Goal: Information Seeking & Learning: Learn about a topic

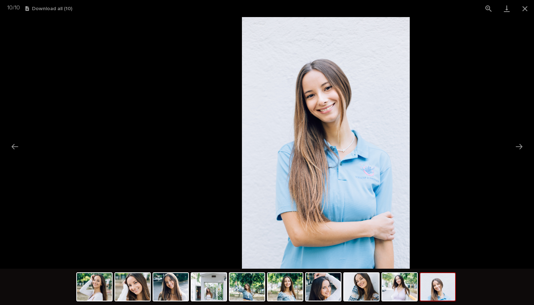
scroll to position [140, 0]
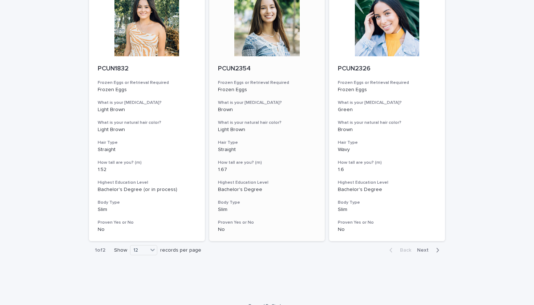
scroll to position [864, 0]
click at [146, 248] on div "12" at bounding box center [138, 252] width 17 height 8
click at [423, 248] on button "Next" at bounding box center [429, 251] width 31 height 7
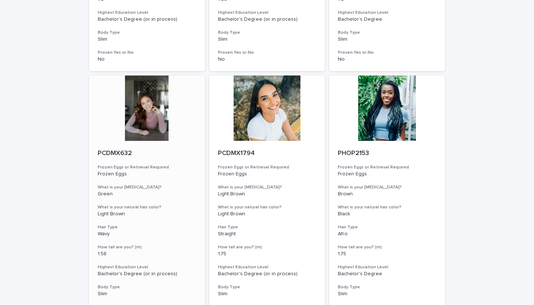
scroll to position [269, 0]
click at [155, 137] on div at bounding box center [147, 108] width 116 height 65
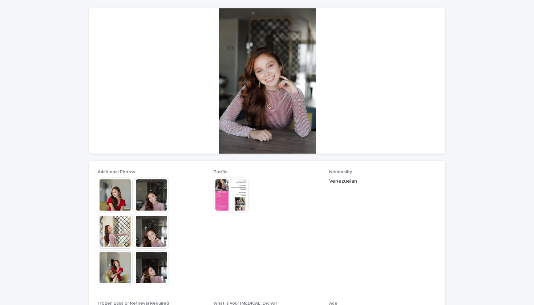
scroll to position [61, 0]
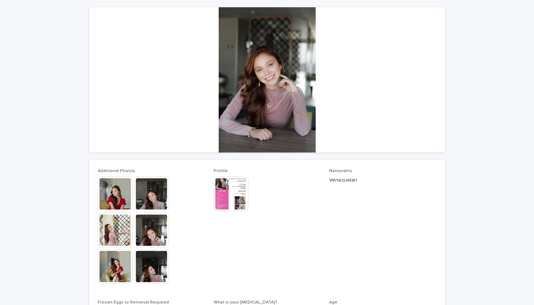
click at [225, 191] on img at bounding box center [231, 194] width 35 height 35
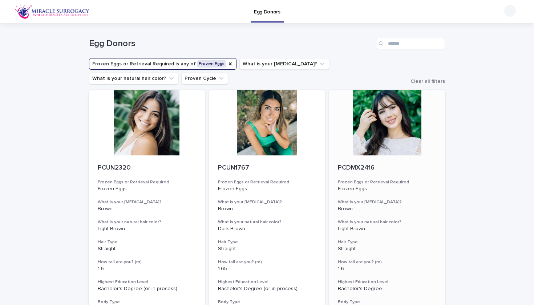
click at [370, 131] on div at bounding box center [387, 122] width 116 height 65
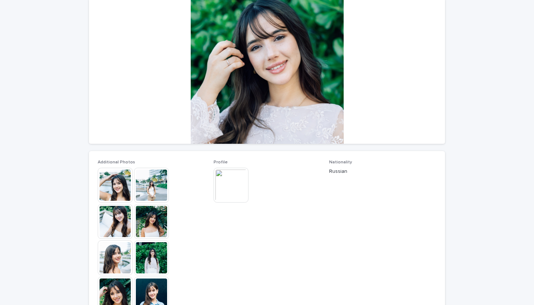
scroll to position [71, 0]
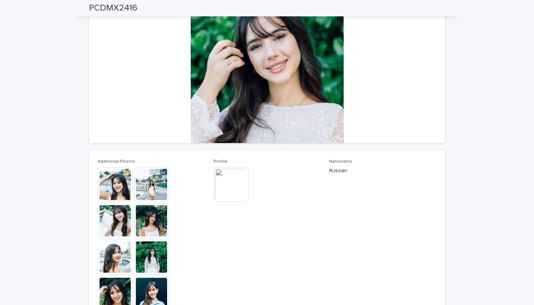
click at [149, 249] on img at bounding box center [151, 257] width 35 height 35
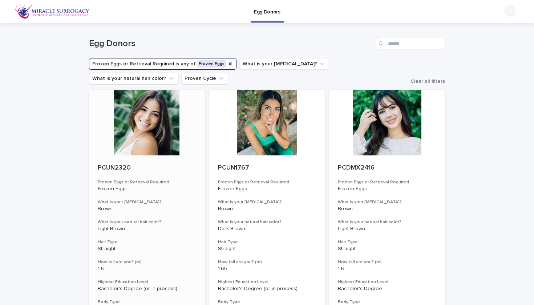
click at [140, 129] on div at bounding box center [147, 122] width 116 height 65
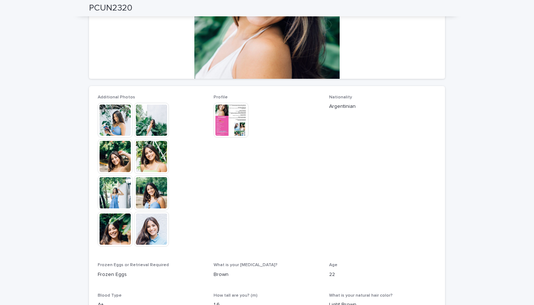
scroll to position [136, 0]
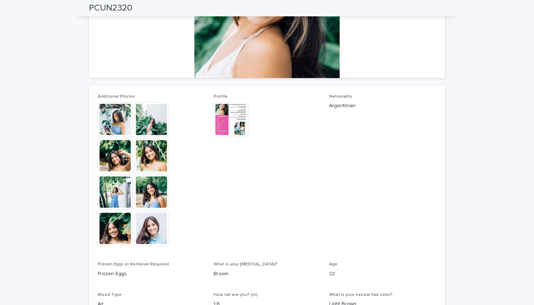
click at [142, 212] on img at bounding box center [151, 228] width 35 height 35
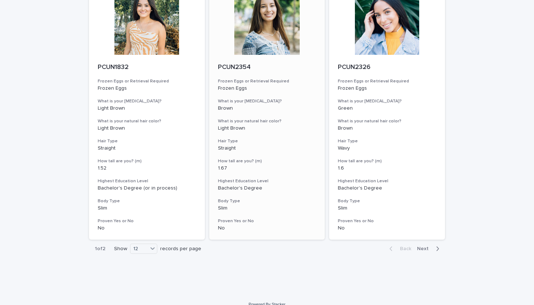
scroll to position [864, 0]
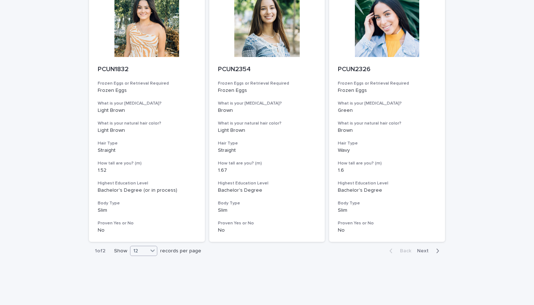
click at [156, 247] on icon at bounding box center [152, 250] width 7 height 7
click at [150, 266] on div "36" at bounding box center [144, 266] width 27 height 9
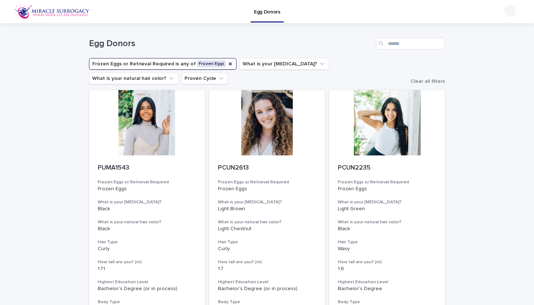
scroll to position [0, 0]
click at [228, 61] on icon "Frozen Eggs or Retrieval Required" at bounding box center [231, 64] width 6 height 6
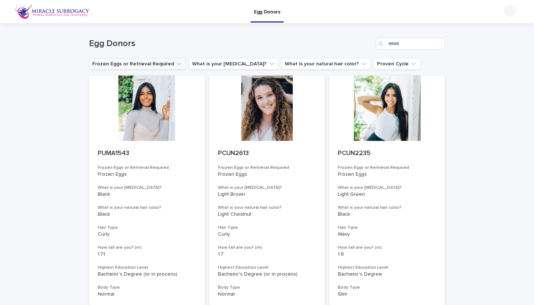
click at [169, 61] on button "Frozen Eggs or Retrieval Required" at bounding box center [137, 64] width 97 height 12
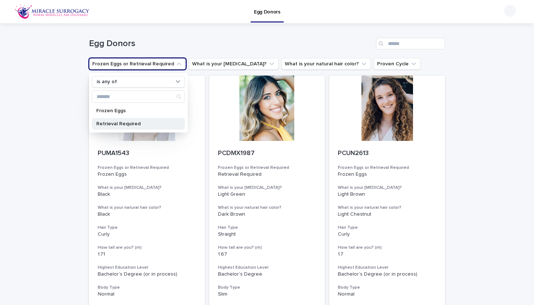
click at [141, 125] on p "Retrieval Required" at bounding box center [134, 123] width 77 height 5
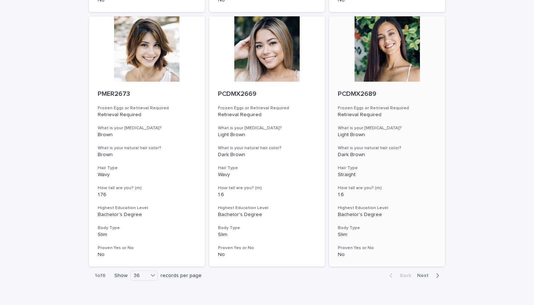
scroll to position [2879, 0]
click at [430, 274] on span "Next" at bounding box center [425, 276] width 16 height 5
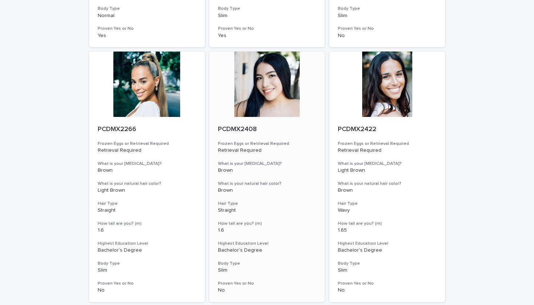
scroll to position [1056, 0]
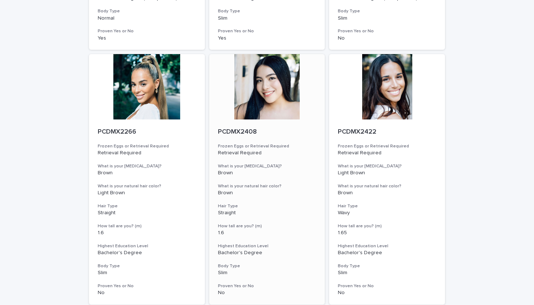
click at [275, 78] on div at bounding box center [267, 86] width 116 height 65
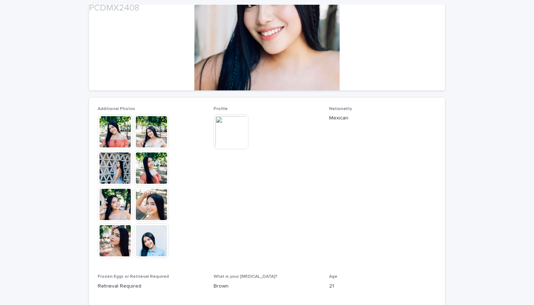
scroll to position [124, 0]
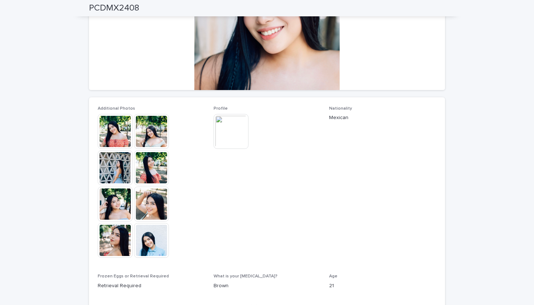
click at [150, 245] on img at bounding box center [151, 240] width 35 height 35
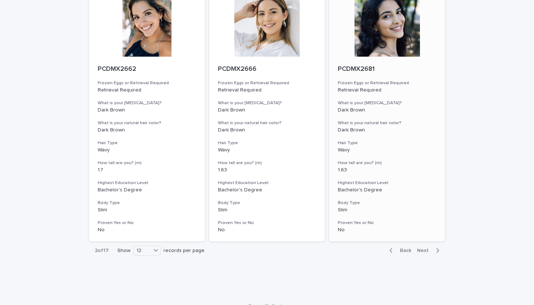
scroll to position [864, 0]
click at [422, 249] on span "Next" at bounding box center [425, 251] width 16 height 5
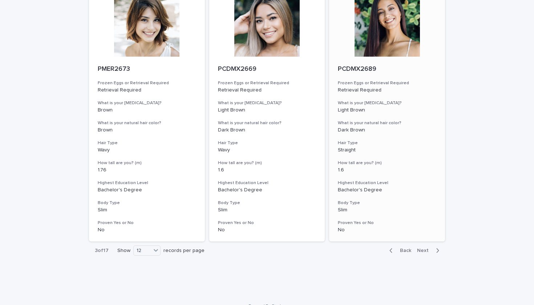
scroll to position [864, 0]
click at [425, 242] on div "Back Next" at bounding box center [414, 251] width 61 height 18
click at [428, 249] on span "Next" at bounding box center [425, 251] width 16 height 5
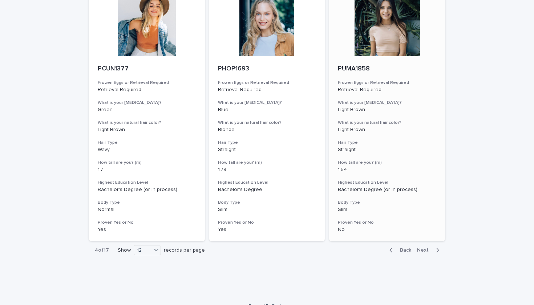
scroll to position [864, 0]
click at [423, 242] on div "Back Next" at bounding box center [414, 251] width 61 height 18
click at [422, 249] on span "Next" at bounding box center [425, 251] width 16 height 5
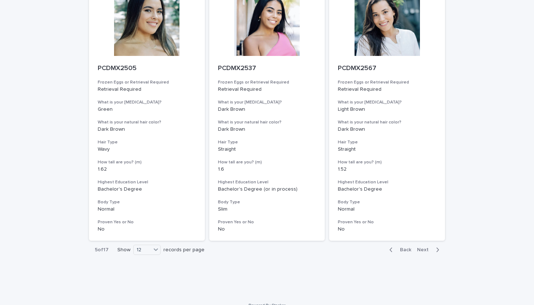
scroll to position [864, 0]
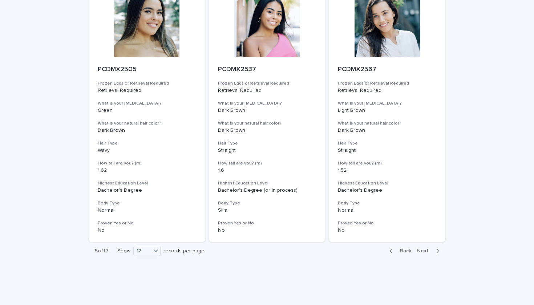
click at [426, 249] on span "Next" at bounding box center [425, 251] width 16 height 5
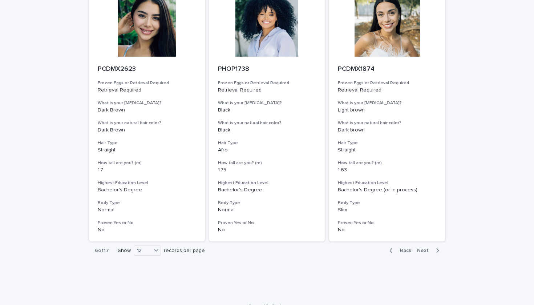
scroll to position [864, 0]
click at [426, 249] on span "Next" at bounding box center [425, 251] width 16 height 5
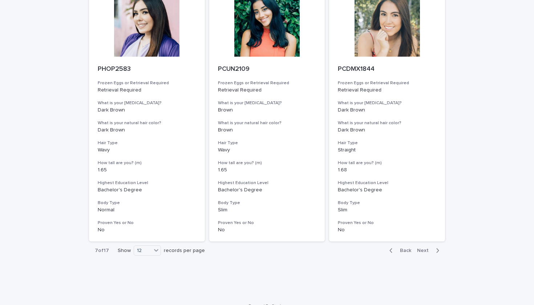
click at [426, 248] on span "Next" at bounding box center [425, 250] width 16 height 5
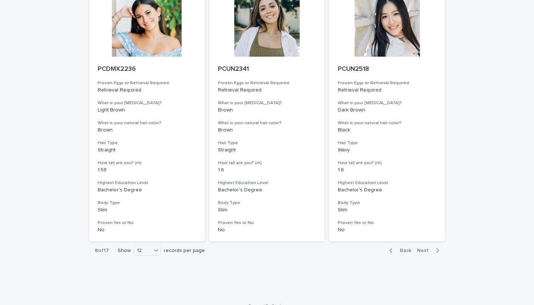
scroll to position [864, 0]
click at [381, 30] on div at bounding box center [387, 24] width 116 height 65
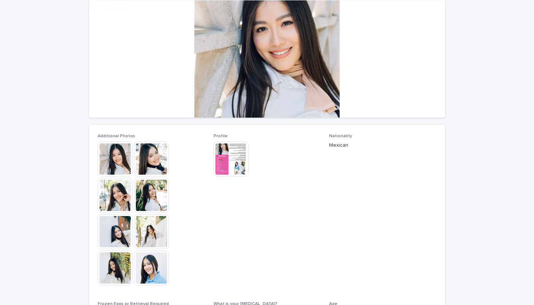
scroll to position [97, 0]
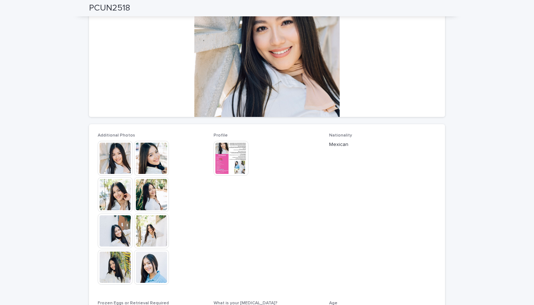
click at [161, 161] on img at bounding box center [151, 158] width 35 height 35
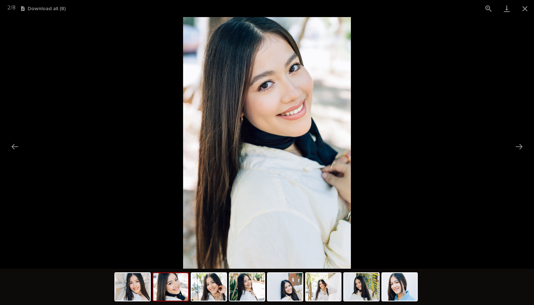
scroll to position [0, 0]
click at [115, 174] on picture at bounding box center [267, 143] width 534 height 252
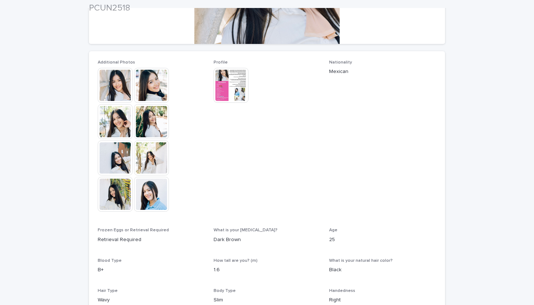
scroll to position [251, 0]
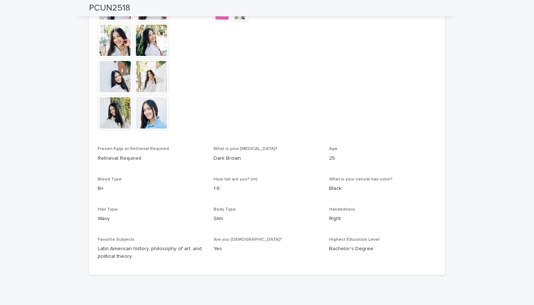
click at [148, 127] on img at bounding box center [151, 113] width 35 height 35
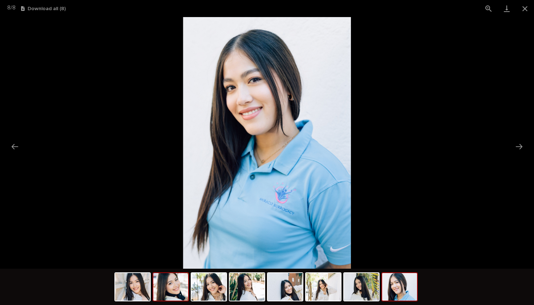
click at [168, 280] on img at bounding box center [170, 287] width 35 height 28
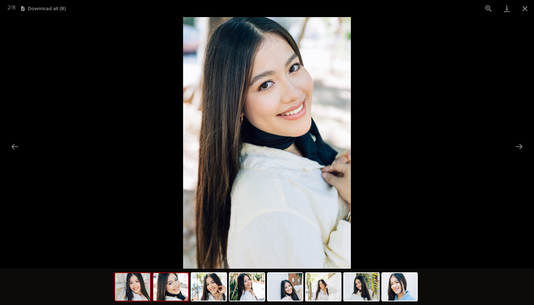
click at [145, 287] on img at bounding box center [132, 287] width 35 height 28
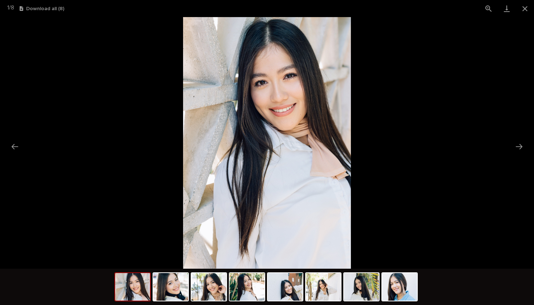
scroll to position [0, 0]
click at [121, 211] on picture at bounding box center [267, 143] width 534 height 252
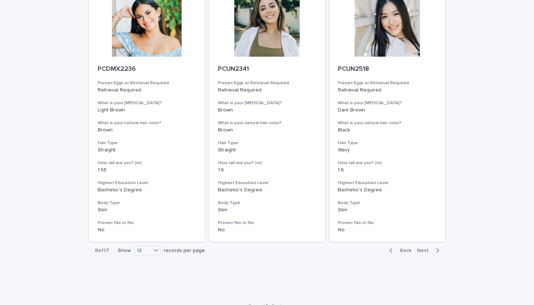
scroll to position [864, 0]
click at [420, 249] on span "Next" at bounding box center [425, 251] width 16 height 5
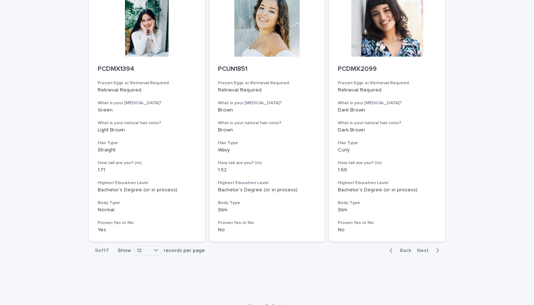
scroll to position [864, 0]
click at [429, 249] on span "Next" at bounding box center [425, 251] width 16 height 5
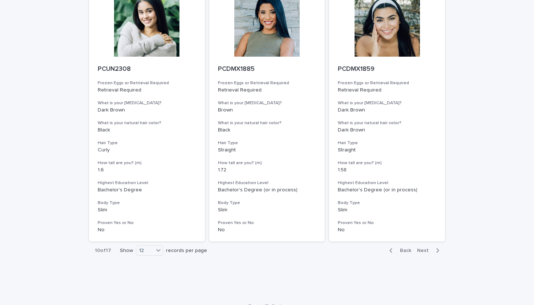
click at [429, 248] on span "Next" at bounding box center [425, 250] width 16 height 5
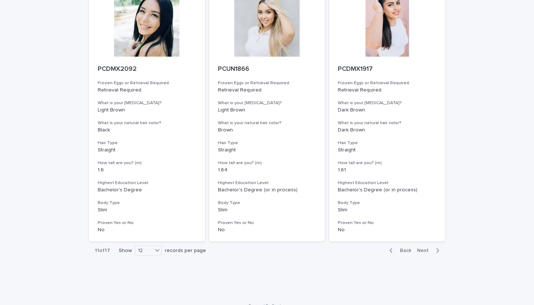
scroll to position [864, 0]
click at [429, 249] on span "Next" at bounding box center [425, 251] width 16 height 5
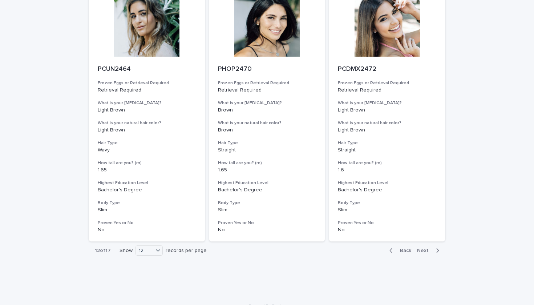
click at [429, 248] on span "Next" at bounding box center [425, 250] width 16 height 5
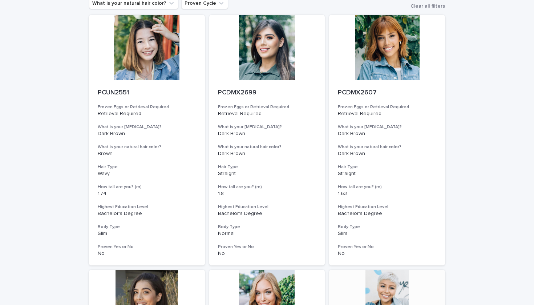
scroll to position [14, 0]
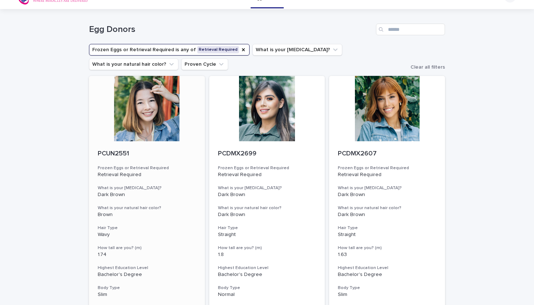
click at [158, 138] on div at bounding box center [147, 108] width 116 height 65
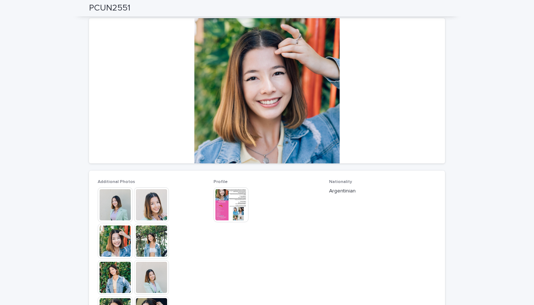
scroll to position [20, 0]
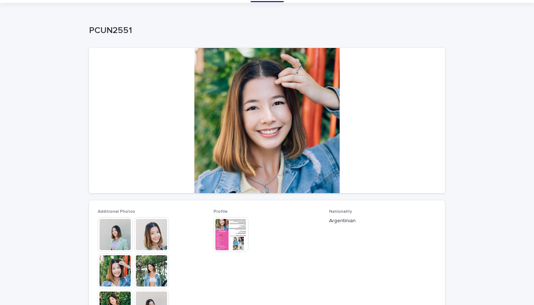
click at [244, 228] on img at bounding box center [231, 234] width 35 height 35
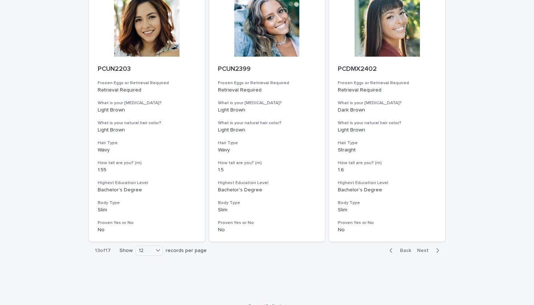
scroll to position [864, 0]
click at [429, 249] on span "Next" at bounding box center [425, 251] width 16 height 5
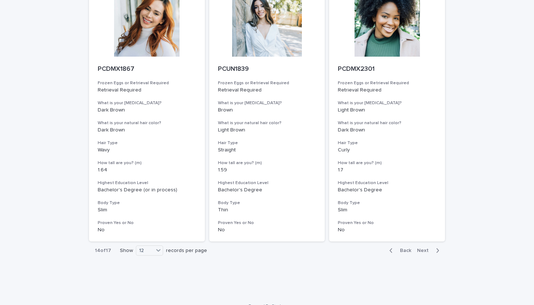
scroll to position [864, 0]
click at [427, 249] on span "Next" at bounding box center [425, 251] width 16 height 5
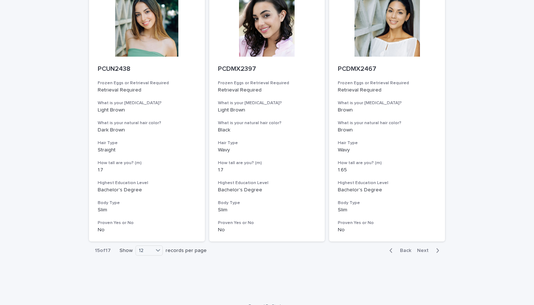
scroll to position [864, 0]
click at [427, 249] on span "Next" at bounding box center [425, 251] width 16 height 5
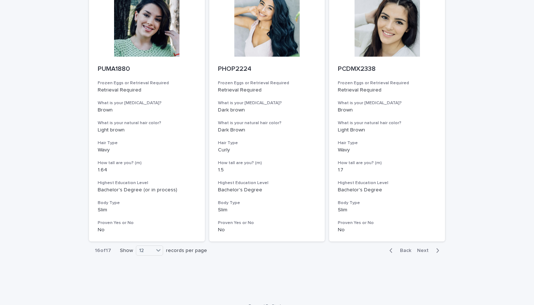
click at [427, 248] on span "Next" at bounding box center [425, 250] width 16 height 5
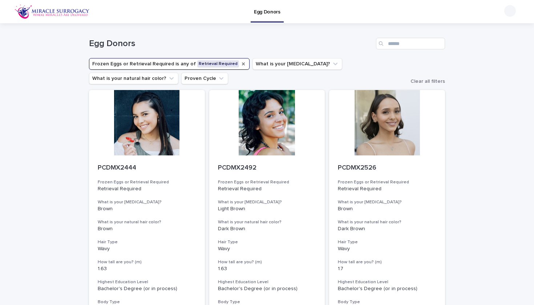
click at [241, 63] on icon "Frozen Eggs or Retrieval Required" at bounding box center [244, 64] width 6 height 6
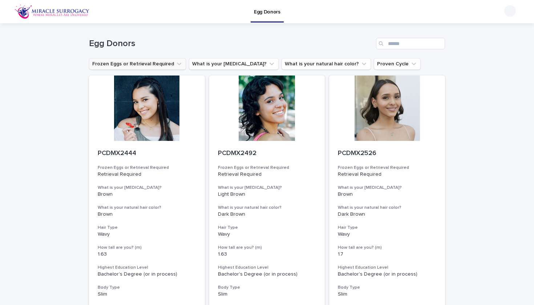
click at [155, 65] on button "Frozen Eggs or Retrieval Required" at bounding box center [137, 64] width 97 height 12
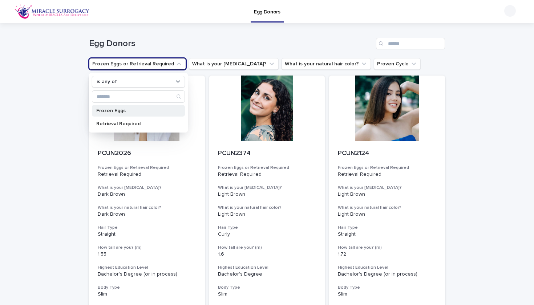
click at [160, 113] on p "Frozen Eggs" at bounding box center [134, 110] width 77 height 5
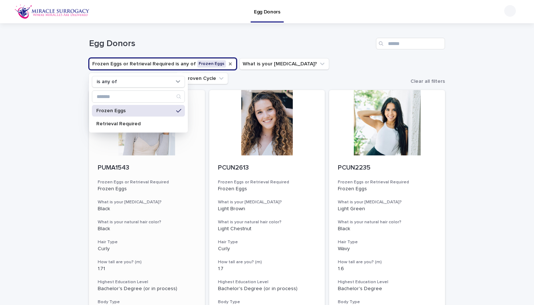
click at [159, 209] on p "Black" at bounding box center [147, 209] width 99 height 6
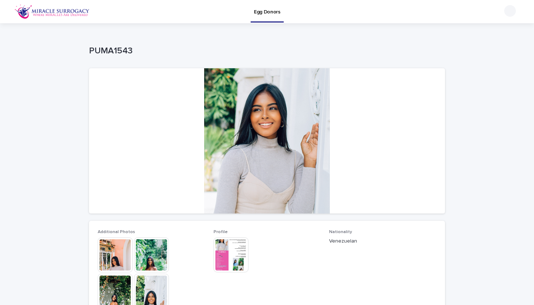
scroll to position [0, 0]
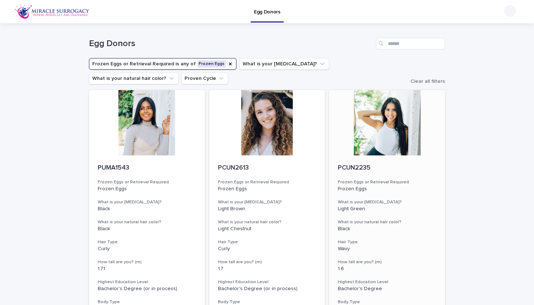
click at [388, 132] on div at bounding box center [387, 122] width 116 height 65
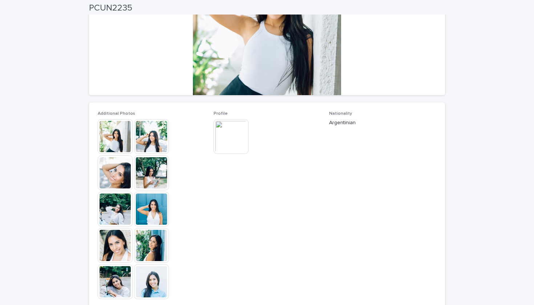
scroll to position [119, 0]
click at [150, 254] on img at bounding box center [151, 245] width 35 height 35
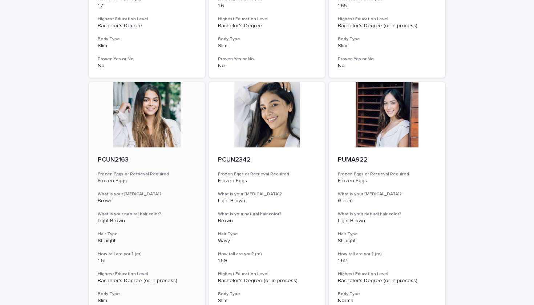
scroll to position [532, 0]
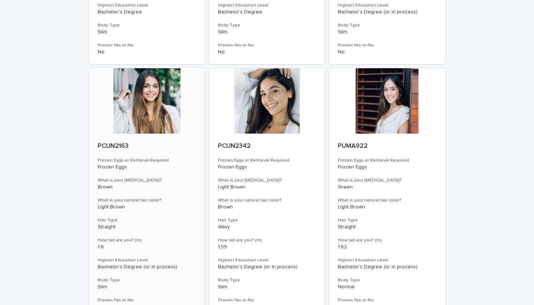
click at [177, 119] on div at bounding box center [147, 100] width 116 height 65
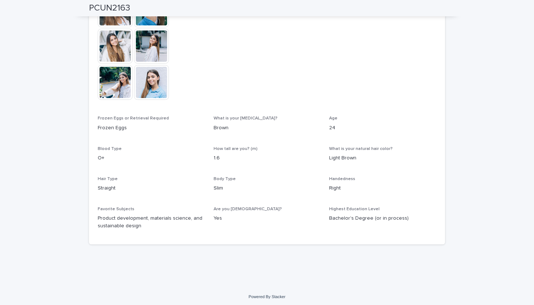
scroll to position [318, 0]
click at [150, 88] on img at bounding box center [151, 82] width 35 height 35
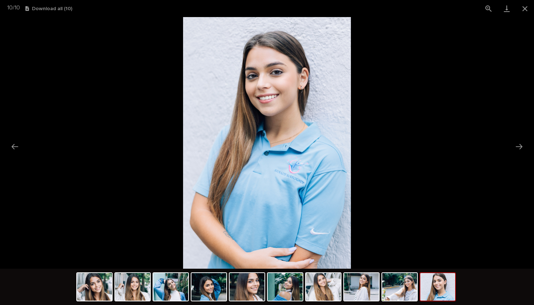
scroll to position [0, 0]
click at [60, 236] on picture at bounding box center [267, 143] width 534 height 252
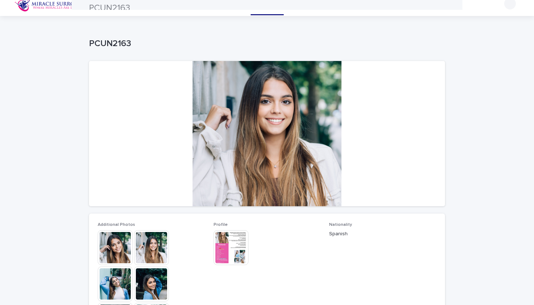
scroll to position [7, 0]
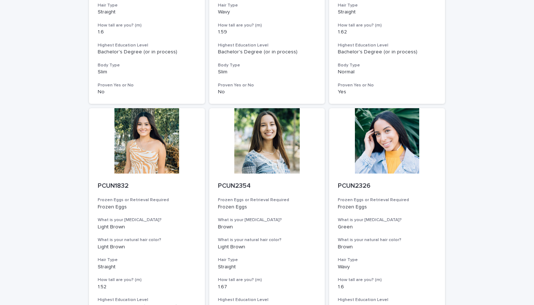
scroll to position [766, 0]
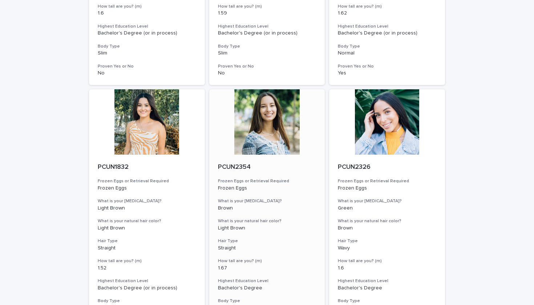
click at [249, 127] on div at bounding box center [267, 121] width 116 height 65
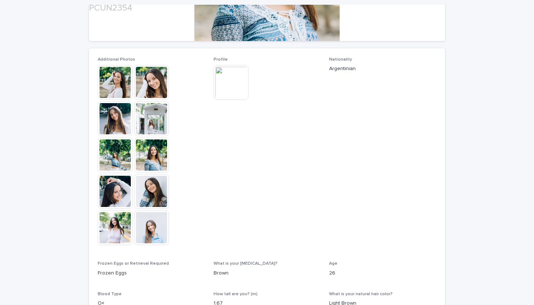
scroll to position [201, 0]
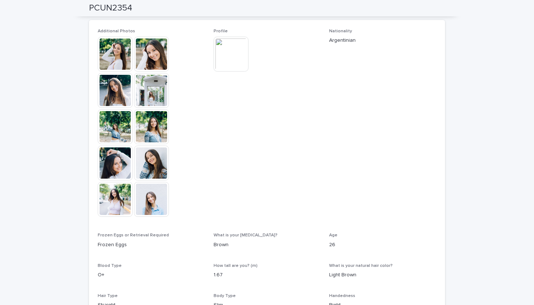
click at [165, 206] on img at bounding box center [151, 199] width 35 height 35
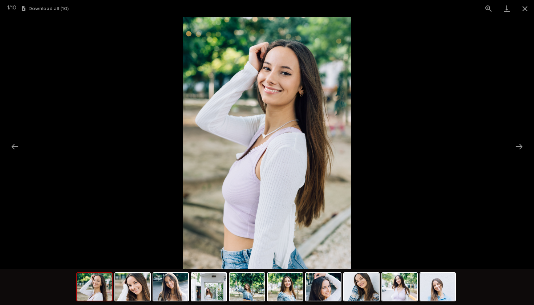
scroll to position [0, 0]
click at [165, 206] on picture at bounding box center [267, 143] width 534 height 252
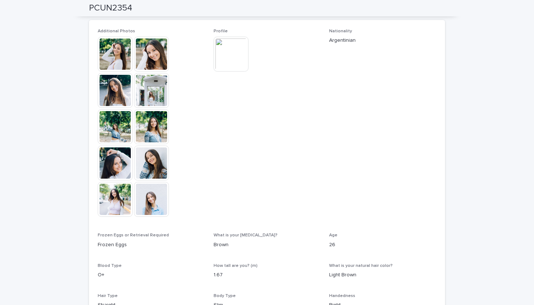
scroll to position [310, 0]
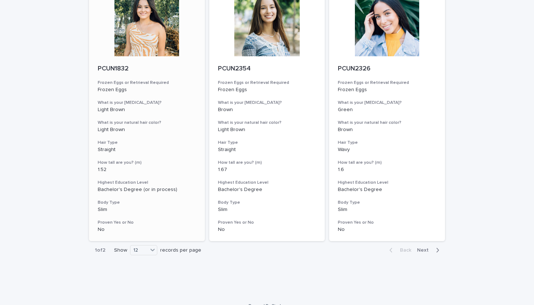
scroll to position [864, 0]
click at [145, 248] on div "12" at bounding box center [138, 252] width 17 height 8
click at [431, 249] on span "Next" at bounding box center [425, 251] width 16 height 5
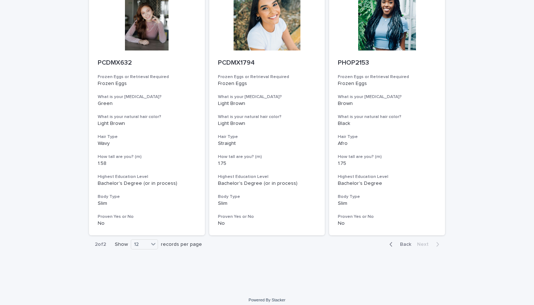
scroll to position [360, 0]
